Goal: Find specific page/section: Find specific page/section

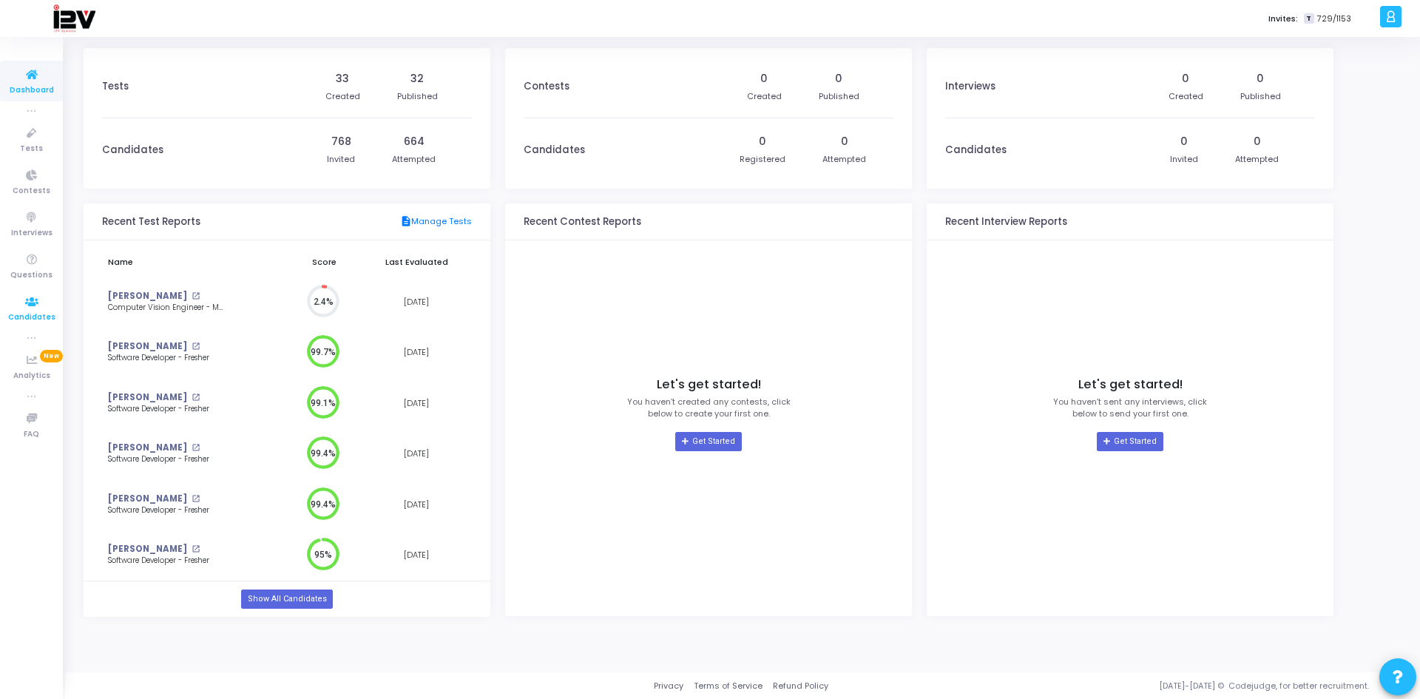
click at [36, 306] on icon at bounding box center [31, 302] width 31 height 18
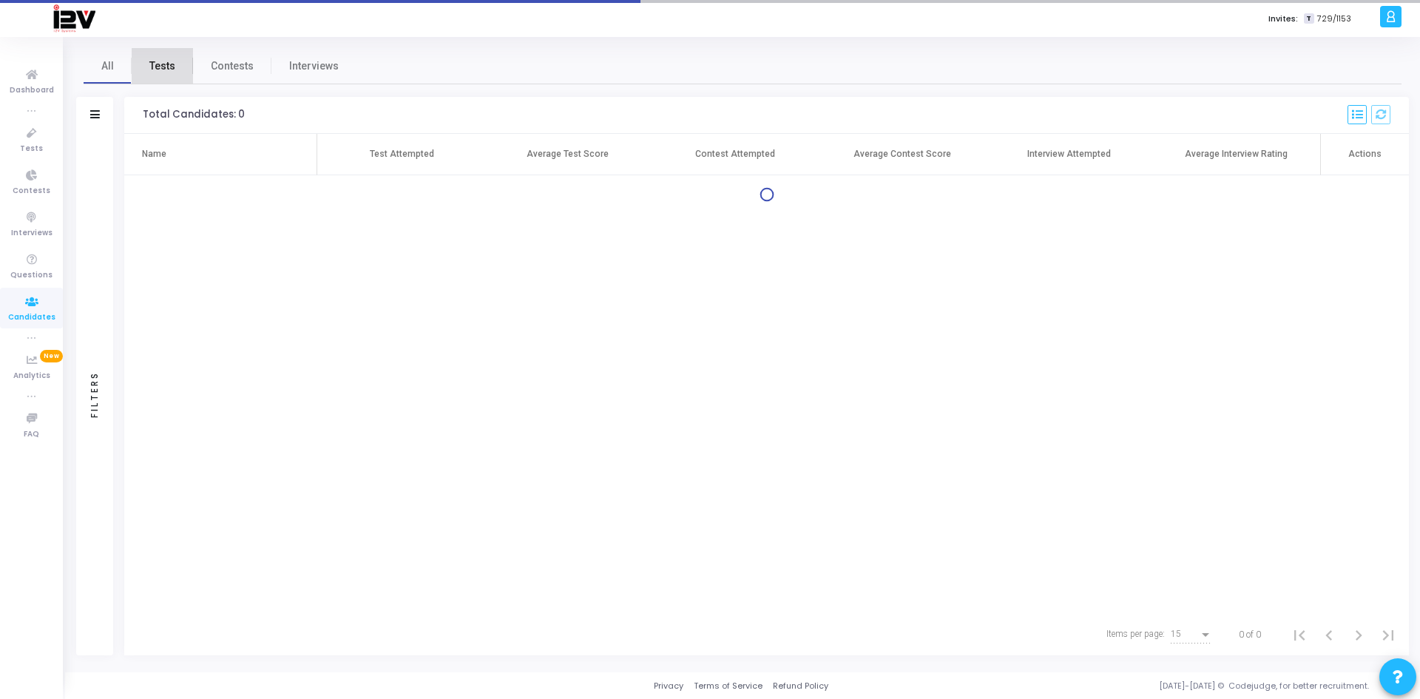
click at [170, 64] on span "Tests" at bounding box center [162, 66] width 26 height 16
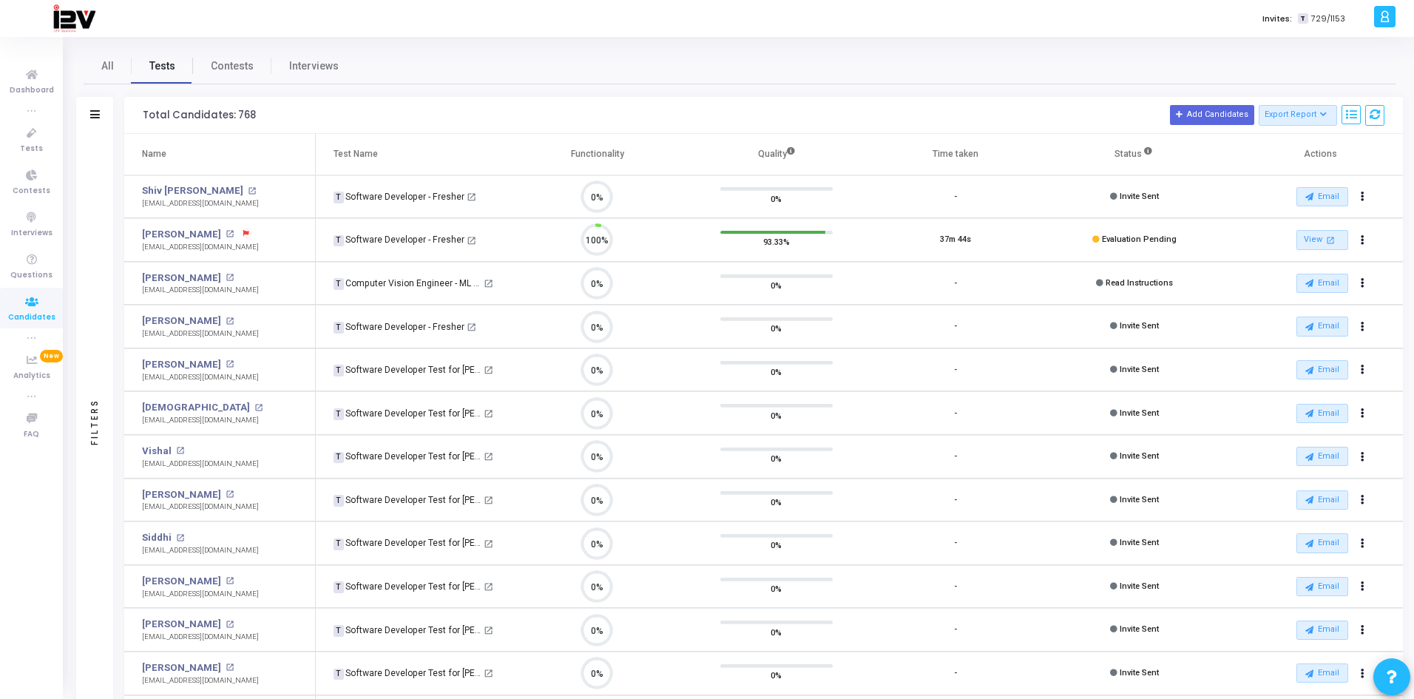
scroll to position [31, 38]
drag, startPoint x: 96, startPoint y: 114, endPoint x: 237, endPoint y: 110, distance: 140.6
click at [96, 113] on icon at bounding box center [95, 114] width 10 height 8
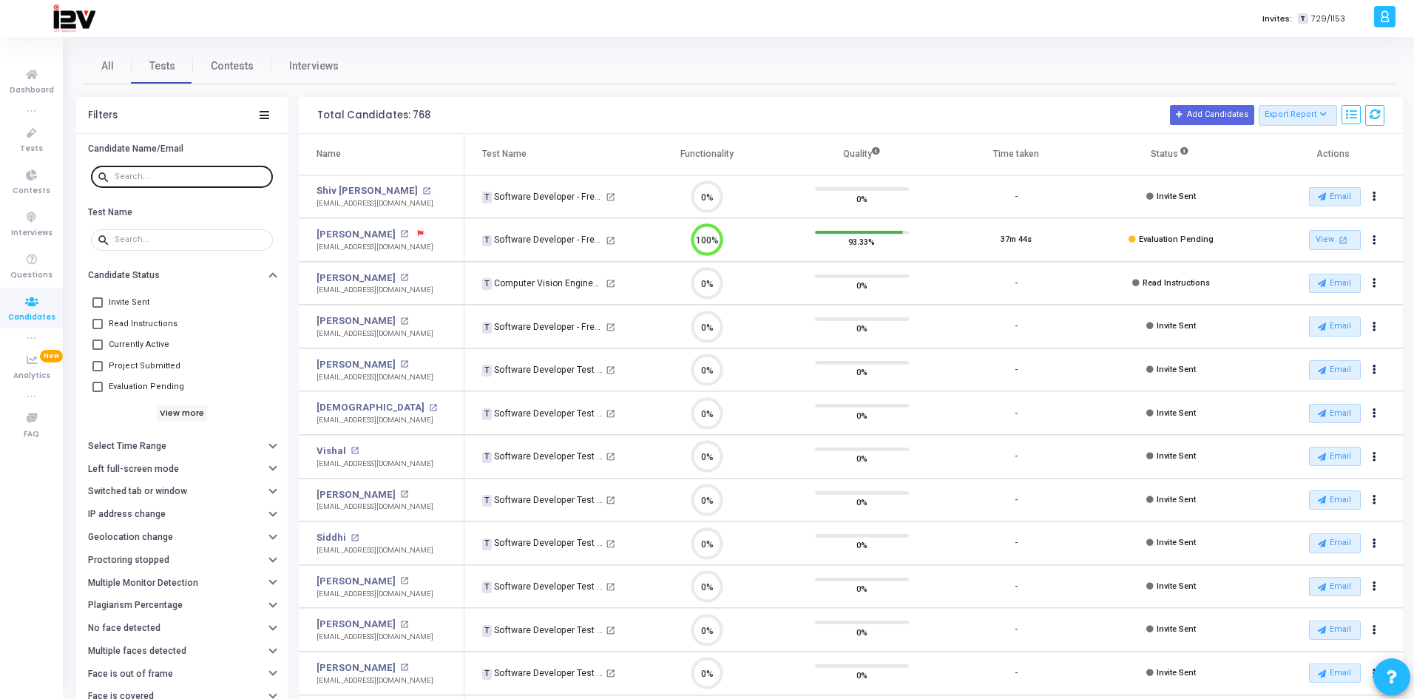
click at [175, 174] on input "text" at bounding box center [191, 176] width 152 height 9
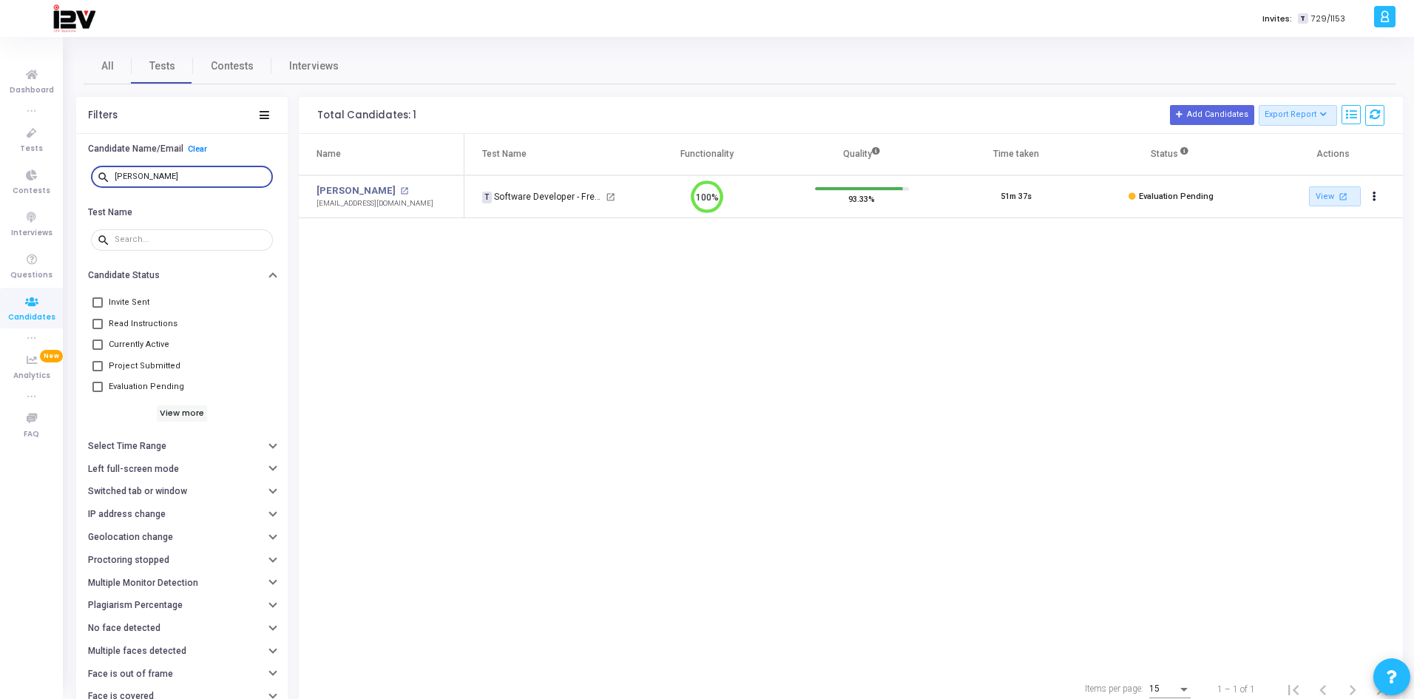
type input "[PERSON_NAME]"
click at [93, 68] on link "All" at bounding box center [108, 65] width 48 height 35
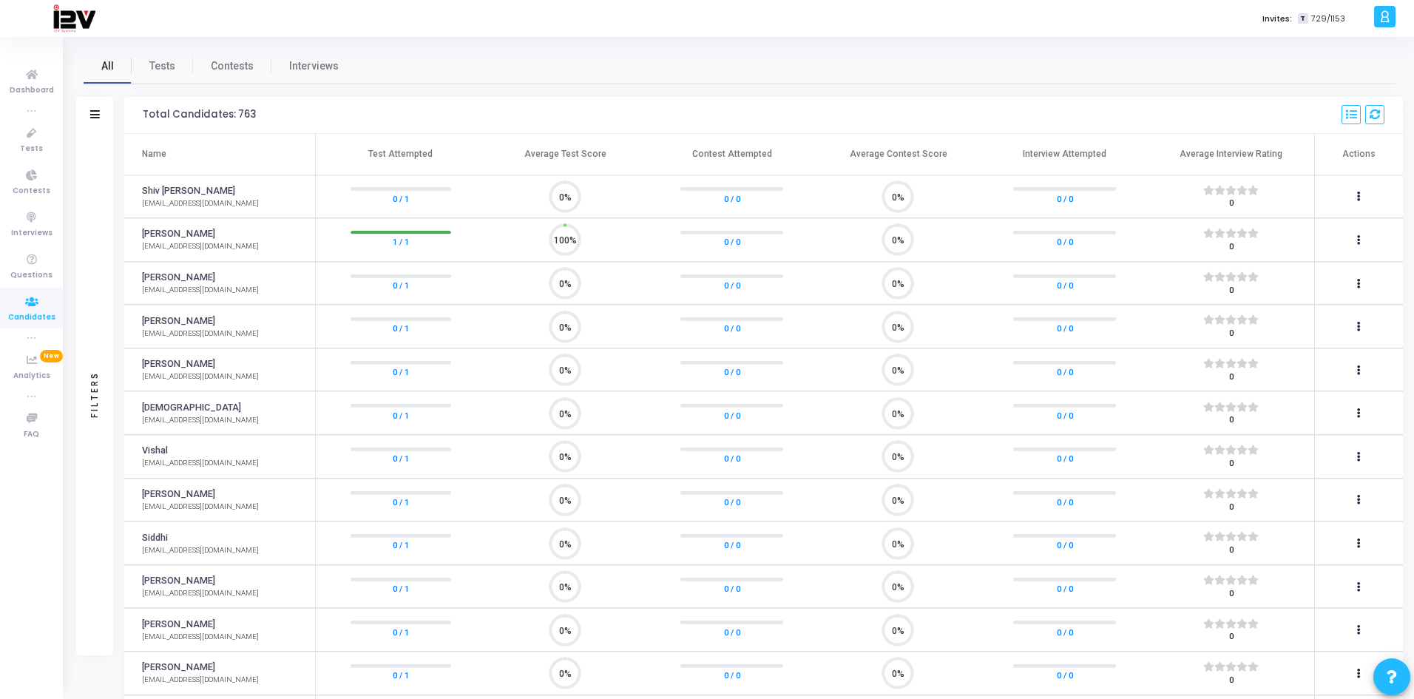
scroll to position [31, 38]
click at [30, 129] on icon at bounding box center [31, 133] width 31 height 18
